Goal: Task Accomplishment & Management: Use online tool/utility

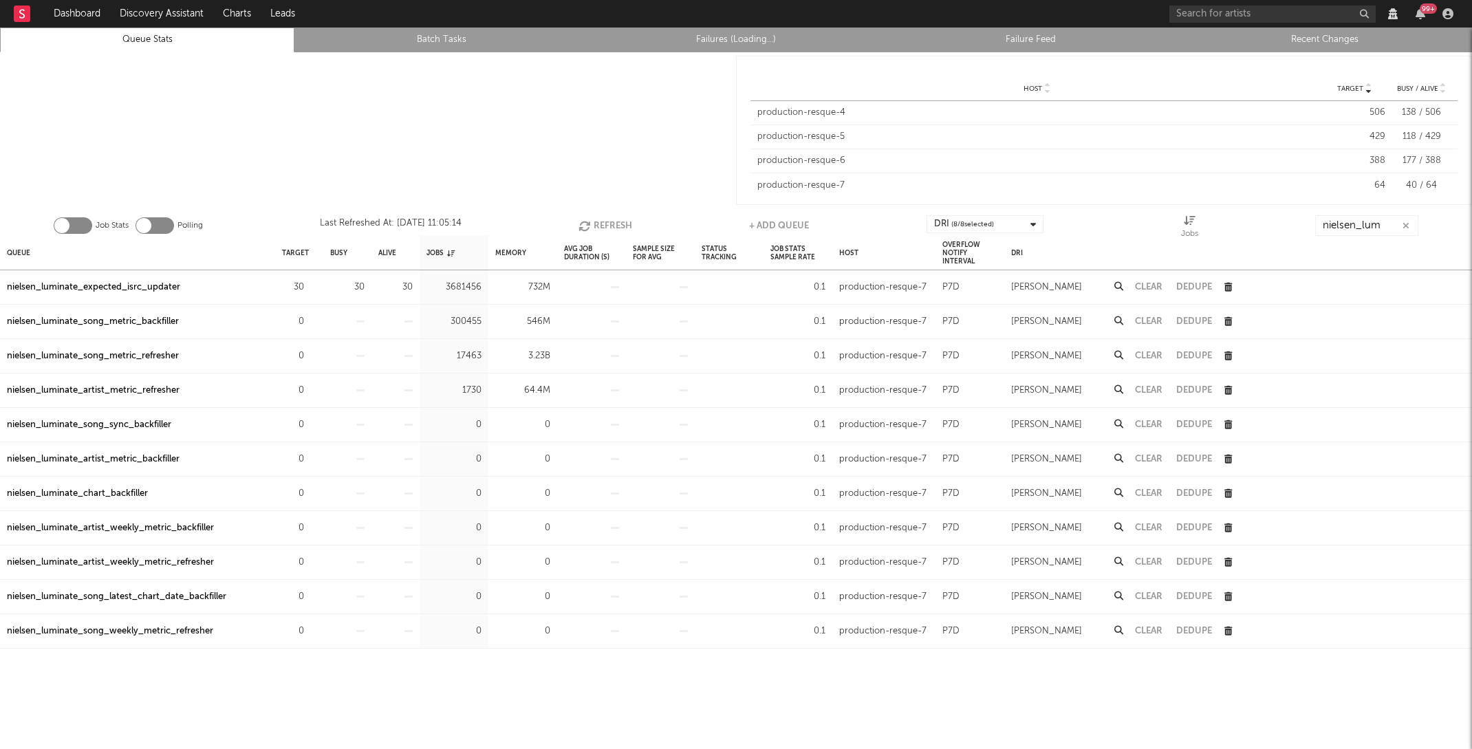
click at [587, 228] on icon "button" at bounding box center [585, 226] width 15 height 12
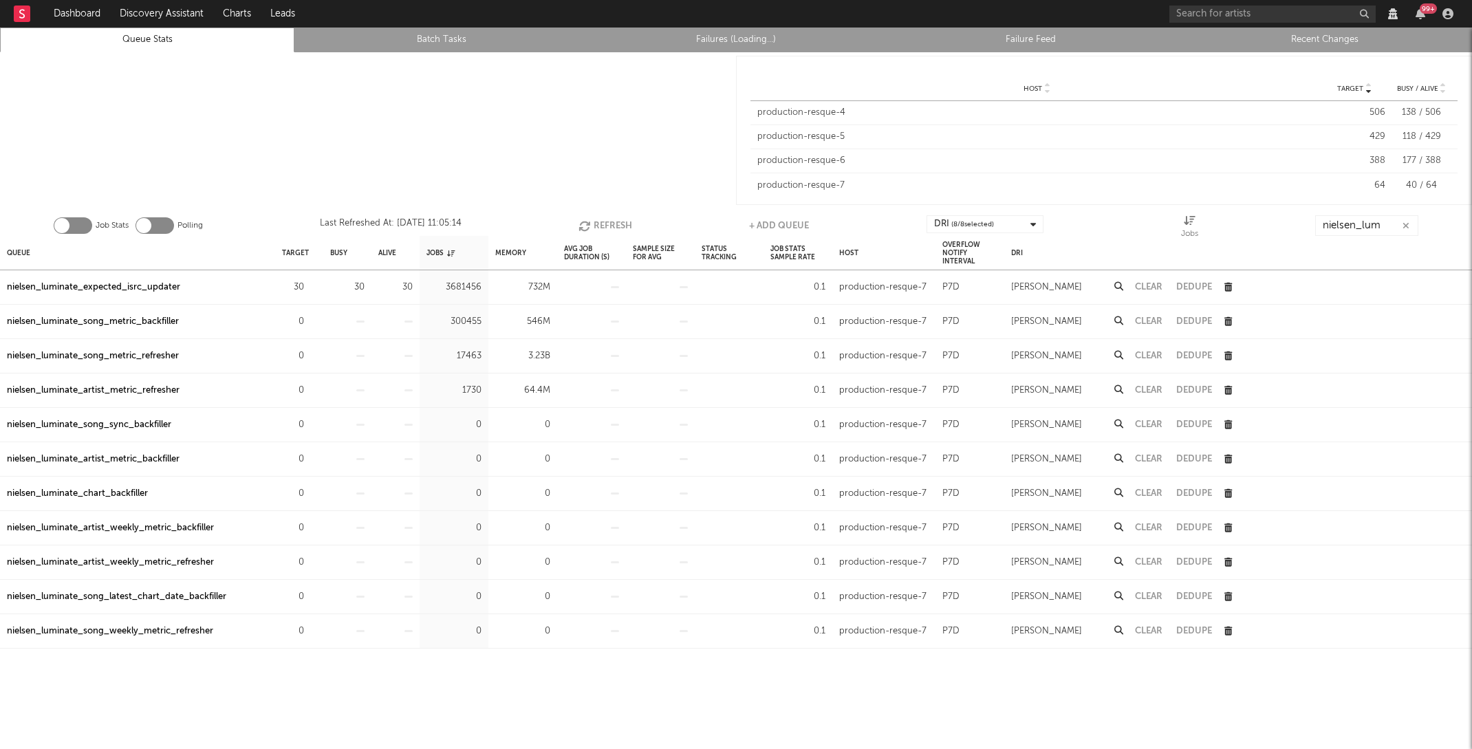
click at [587, 228] on icon "button" at bounding box center [585, 226] width 15 height 12
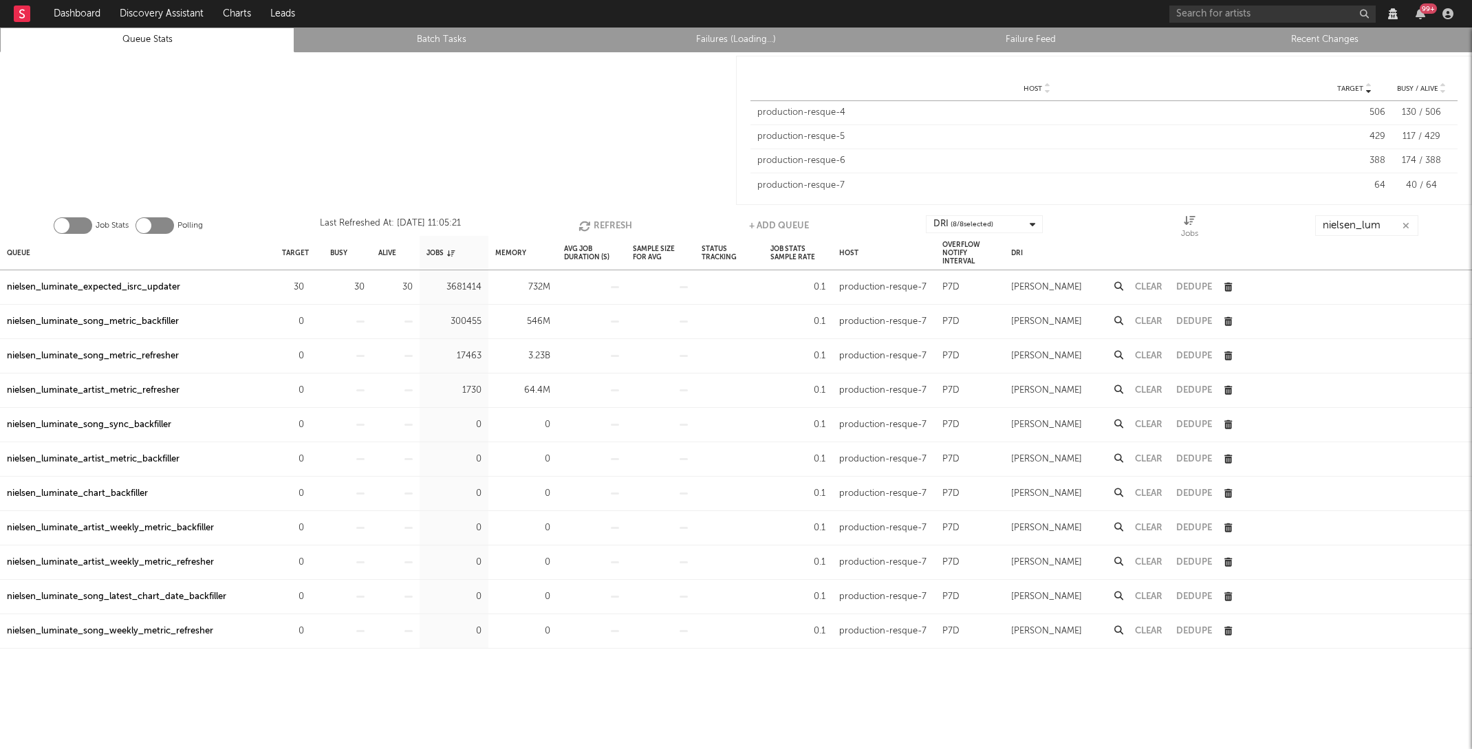
click at [587, 228] on icon "button" at bounding box center [585, 226] width 15 height 12
click at [159, 280] on div "nielsen_luminate_expected_isrc_updater" at bounding box center [93, 287] width 173 height 17
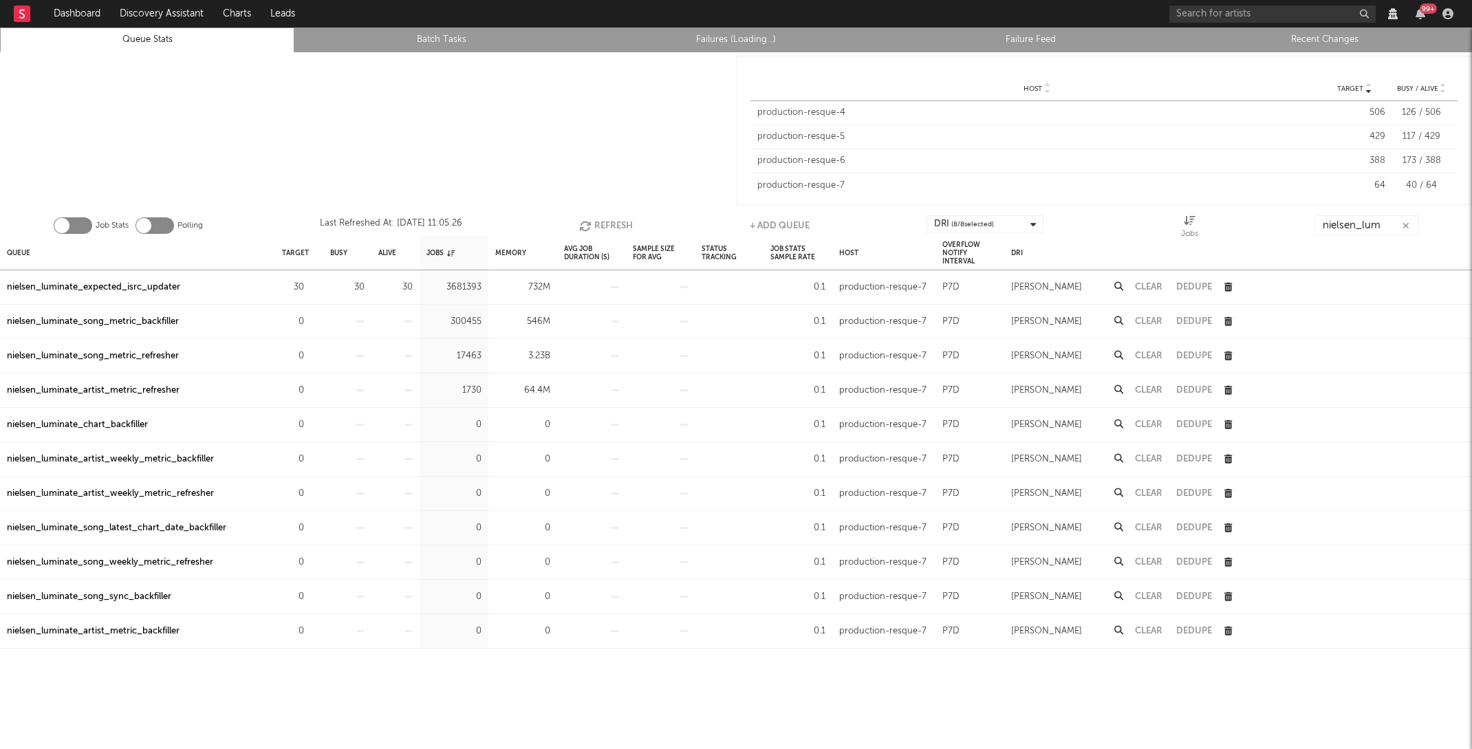
click at [1151, 321] on button "Clear" at bounding box center [1149, 321] width 28 height 9
